Goal: Transaction & Acquisition: Purchase product/service

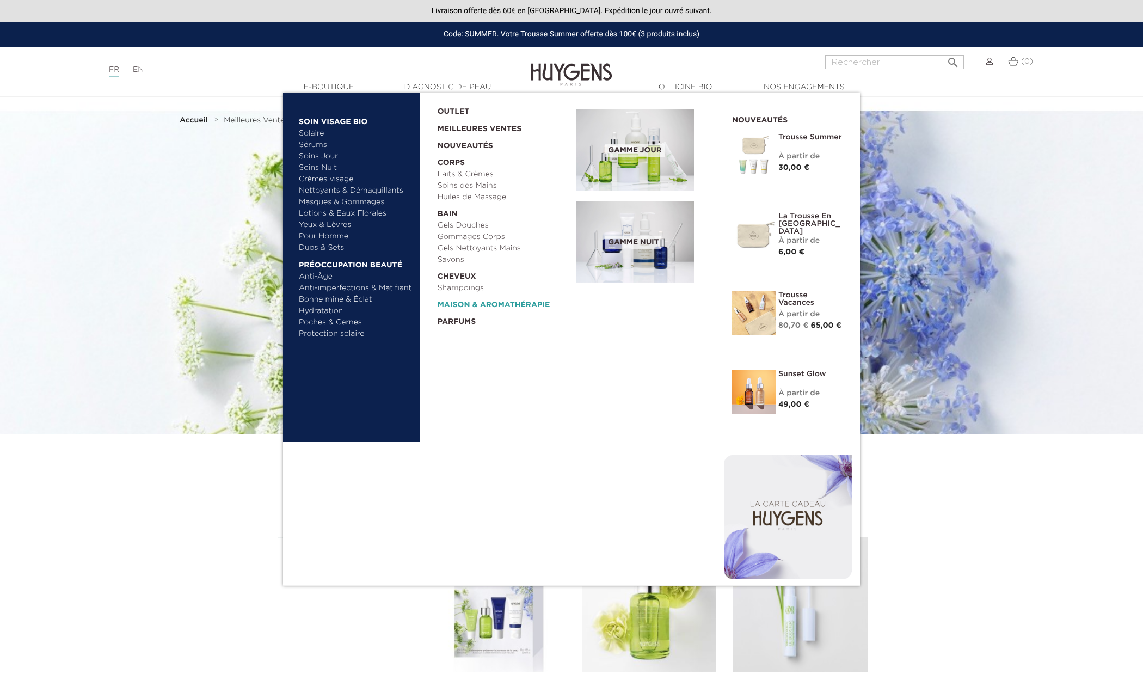
click at [469, 302] on link "  Maison & Aromathérapie" at bounding box center [504, 302] width 132 height 17
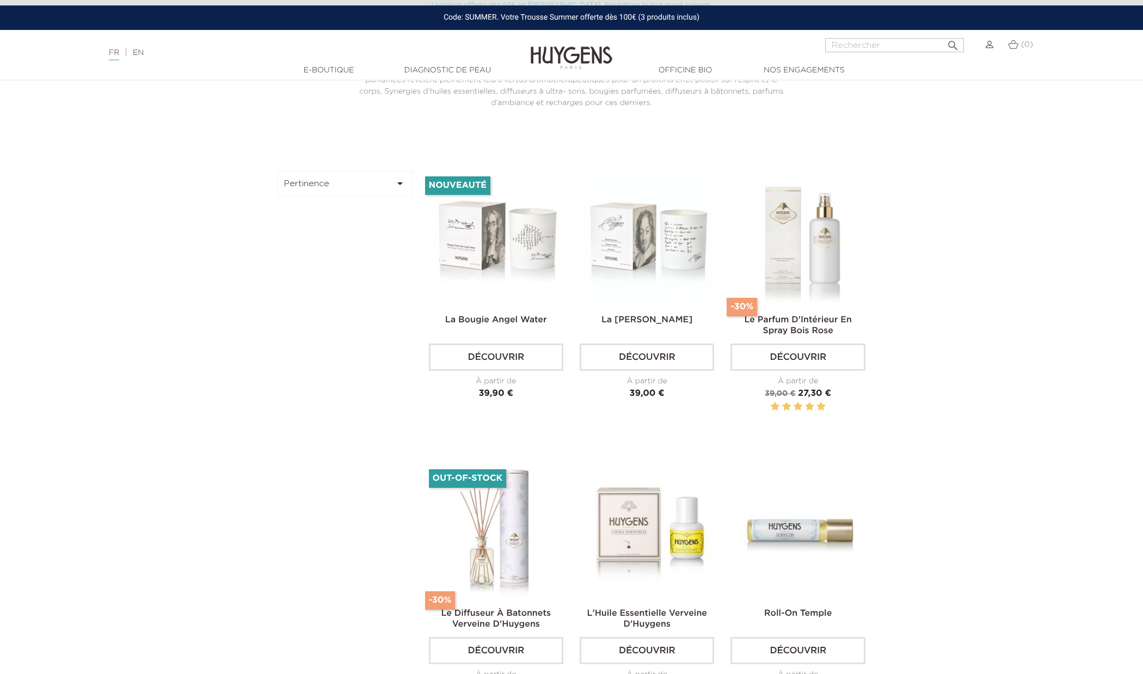
scroll to position [412, 0]
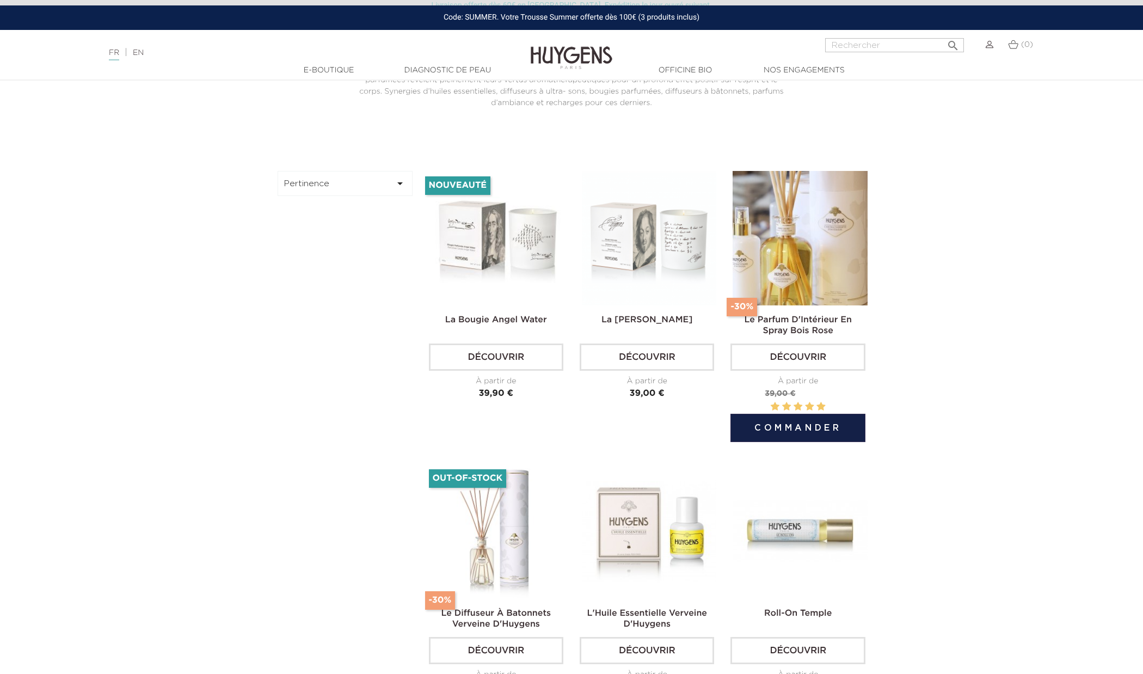
click at [830, 237] on img at bounding box center [800, 238] width 134 height 134
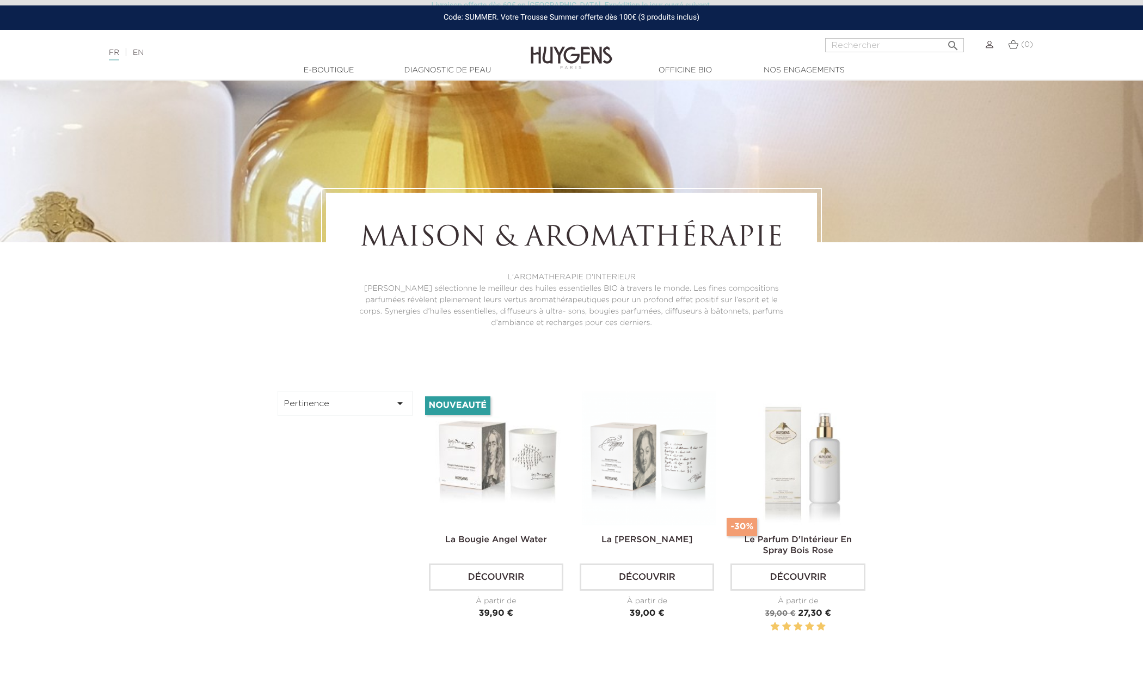
scroll to position [307, 0]
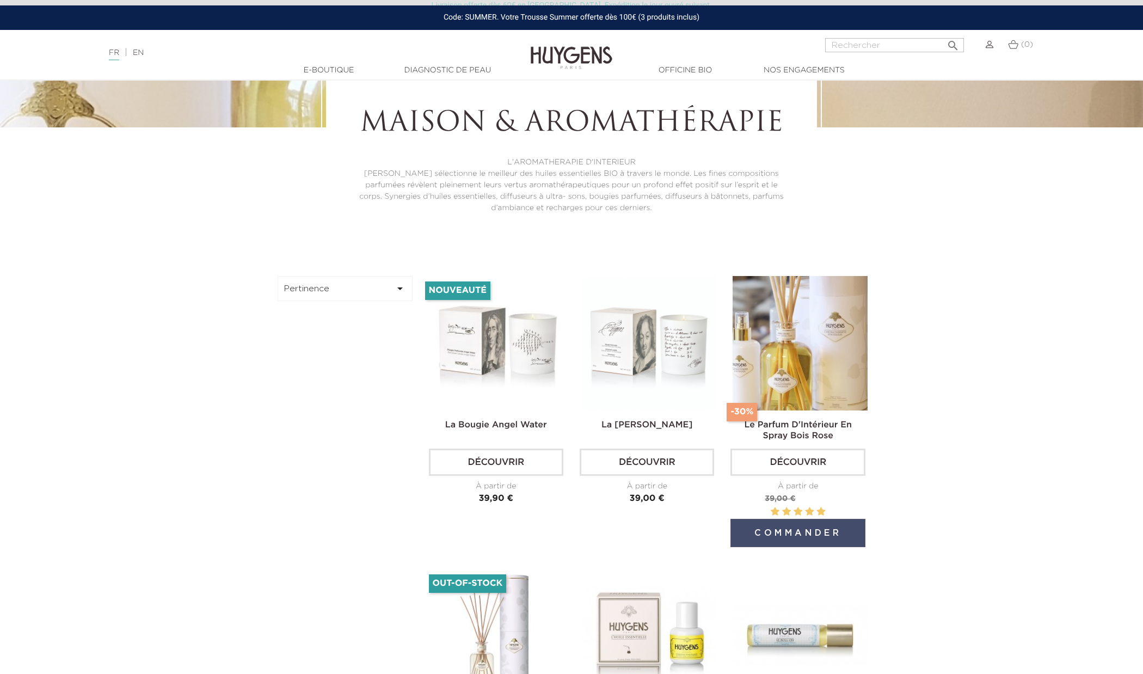
click at [817, 536] on button "Commander" at bounding box center [798, 533] width 134 height 28
click at [818, 537] on button "Commander" at bounding box center [798, 533] width 134 height 28
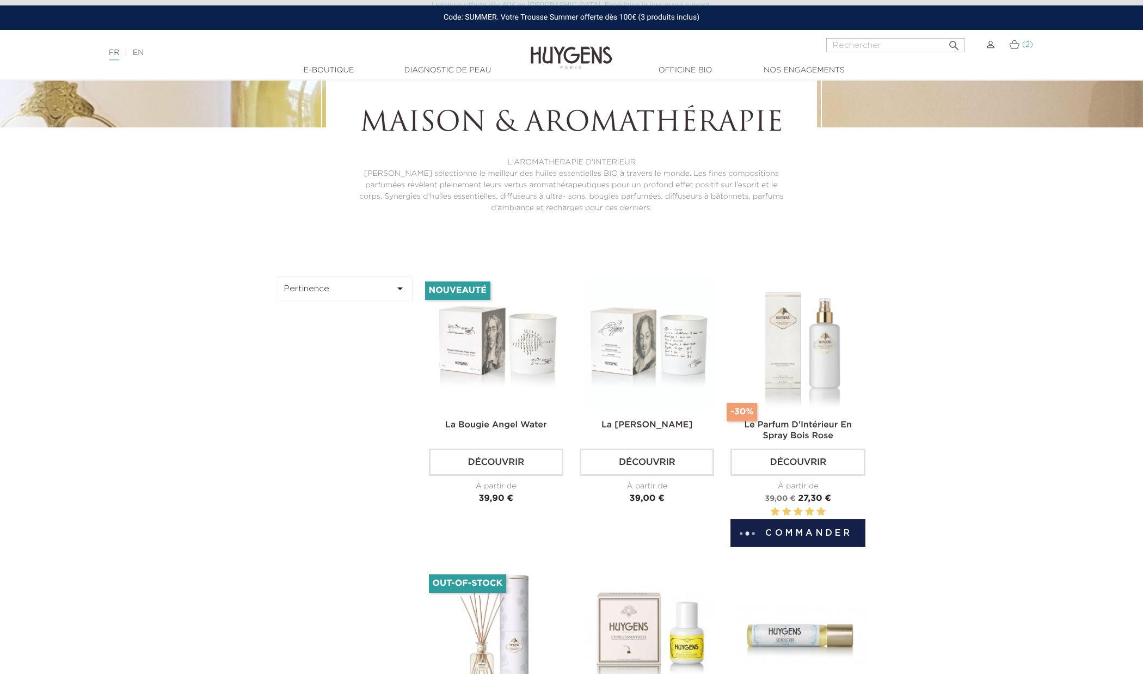
click at [1020, 46] on link "(2)" at bounding box center [1021, 44] width 24 height 9
